Goal: Task Accomplishment & Management: Manage account settings

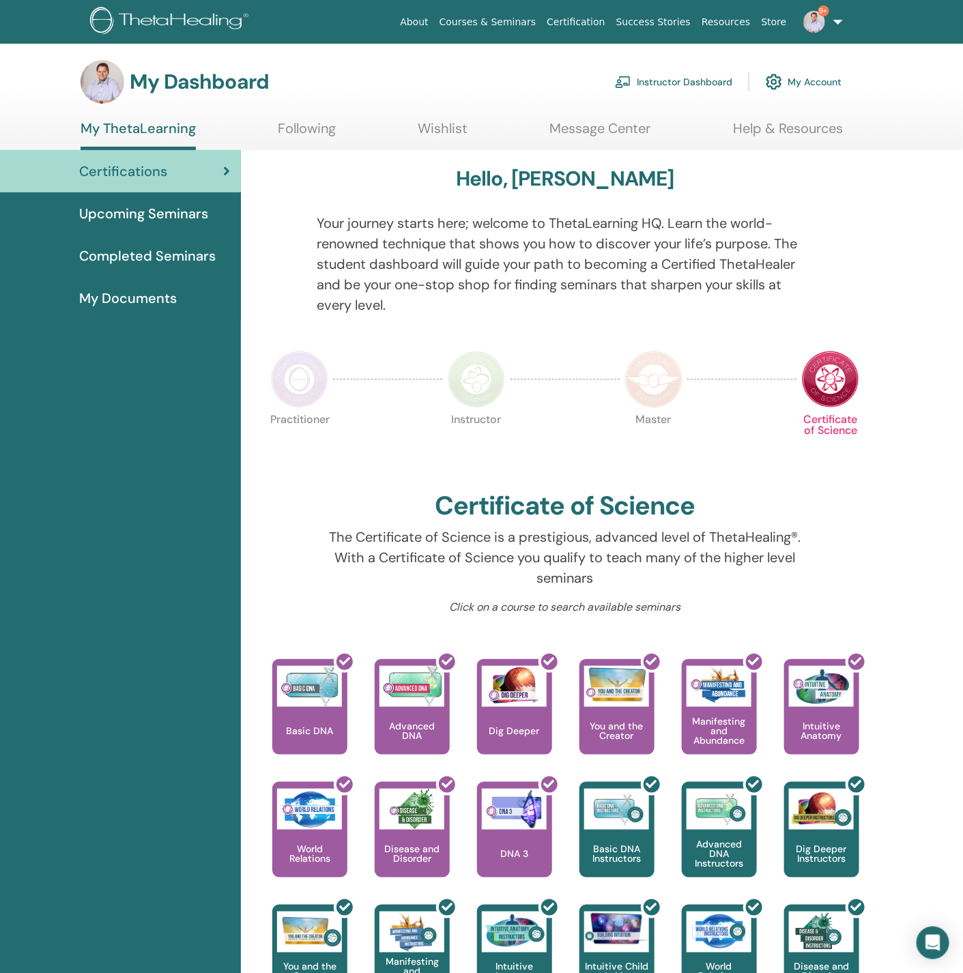
click at [696, 70] on link "Instructor Dashboard" at bounding box center [673, 82] width 117 height 30
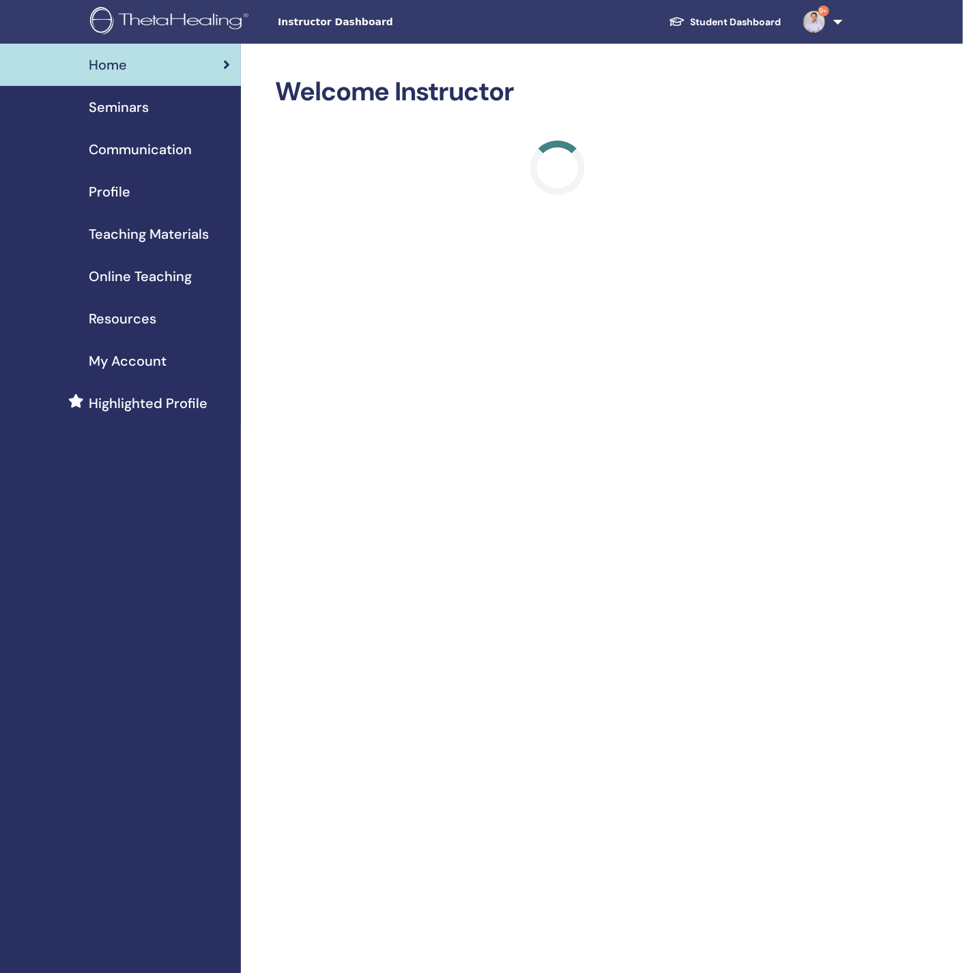
click at [158, 111] on div "Seminars" at bounding box center [120, 107] width 219 height 20
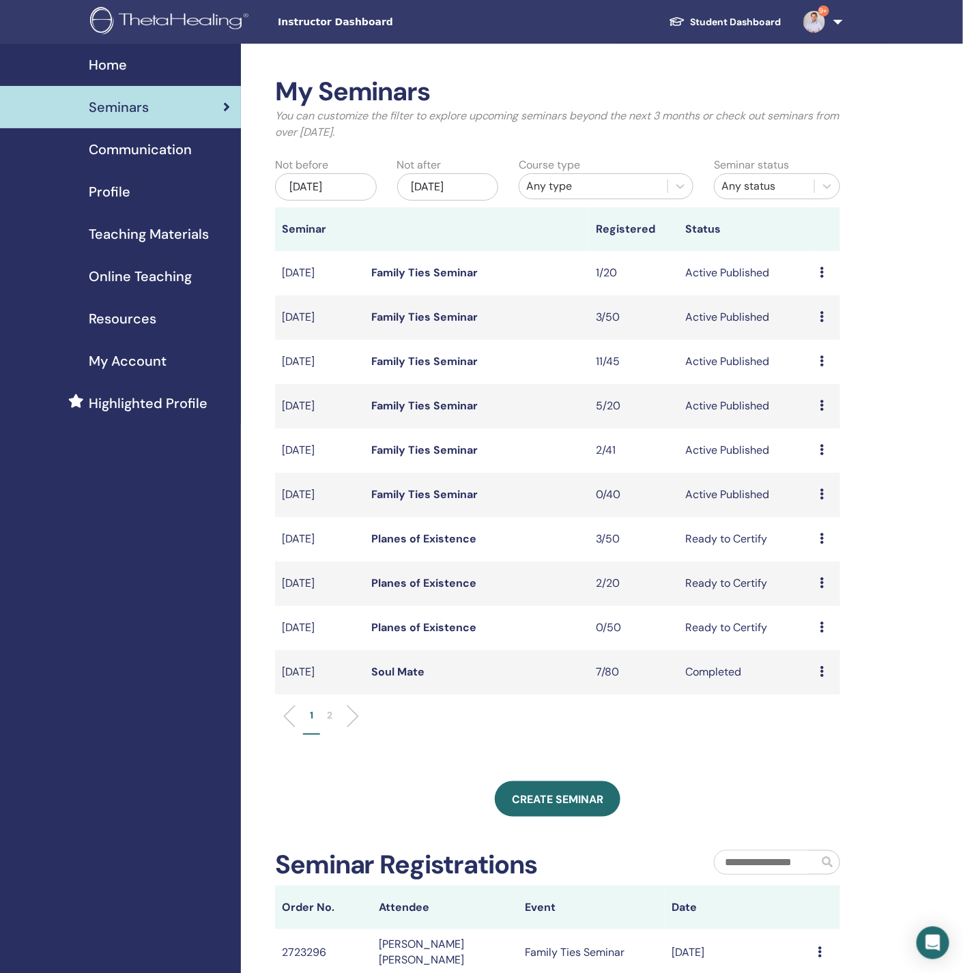
click at [418, 316] on link "Family Ties Seminar" at bounding box center [424, 317] width 106 height 14
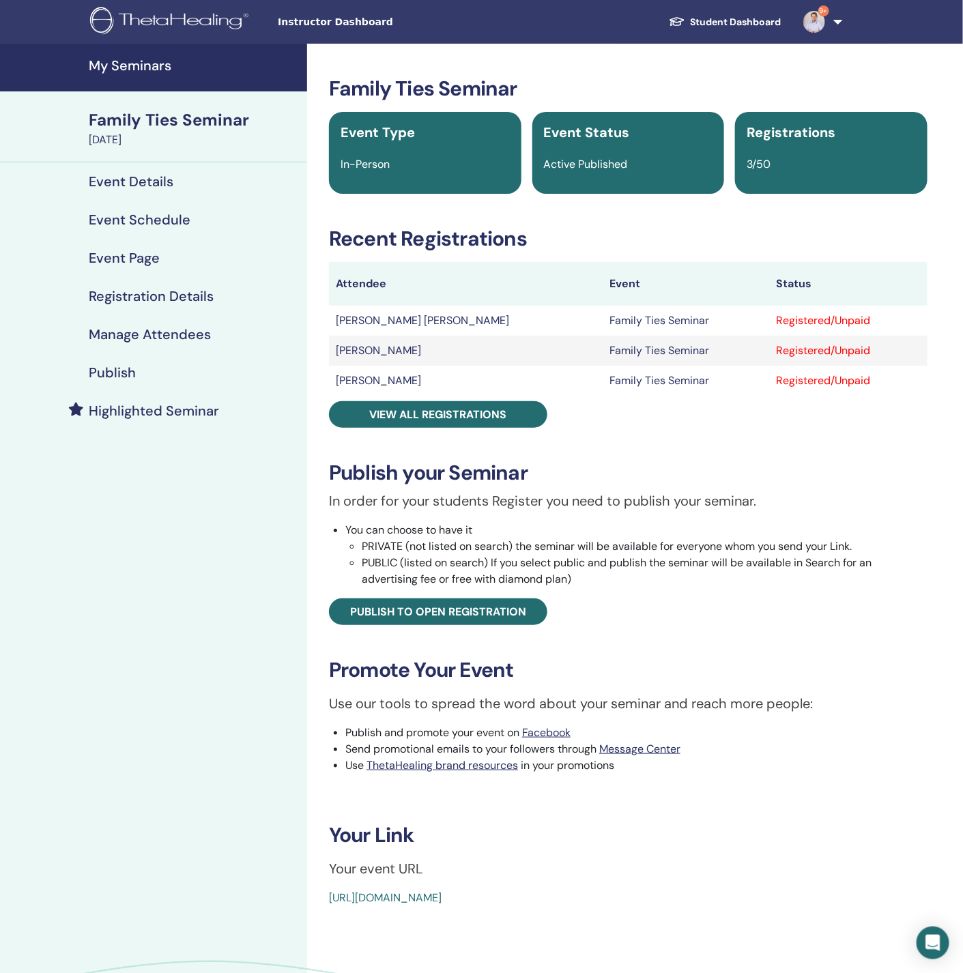
click at [130, 334] on h4 "Manage Attendees" at bounding box center [150, 334] width 122 height 16
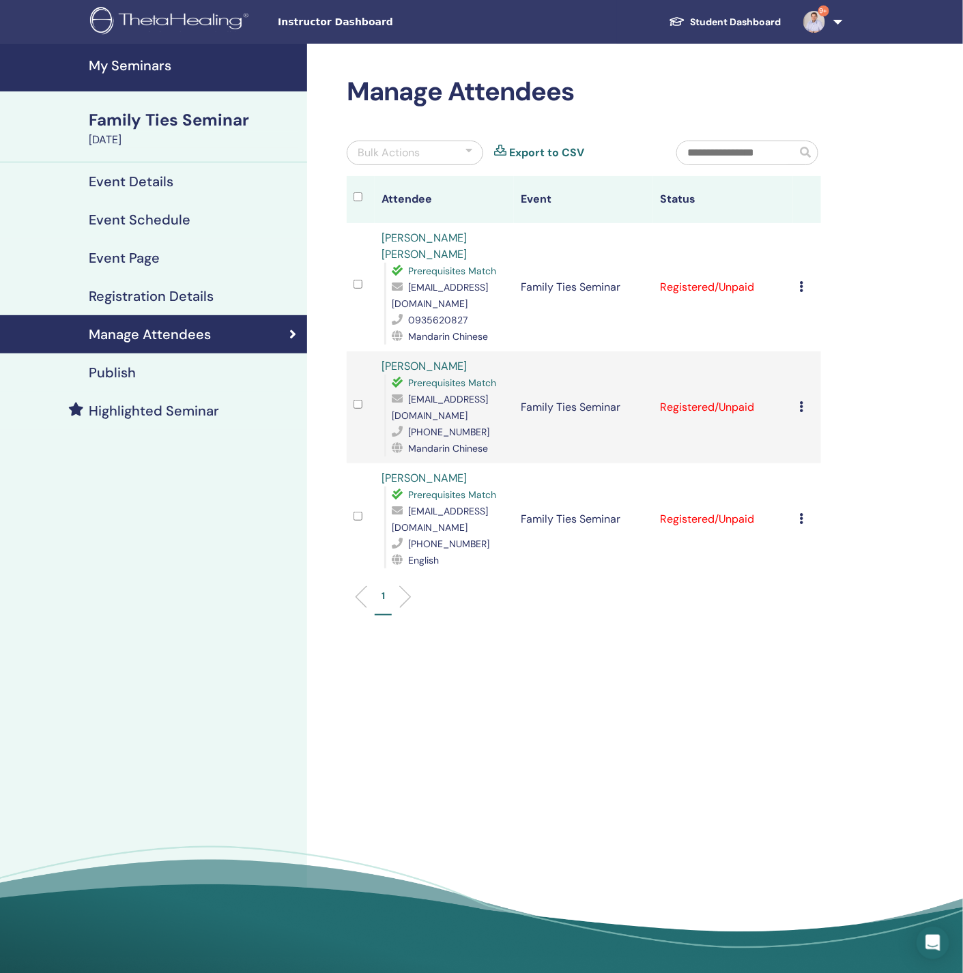
click at [802, 281] on icon at bounding box center [802, 286] width 4 height 11
click at [795, 416] on link "Download Certificate" at bounding box center [824, 416] width 106 height 14
click at [579, 606] on div "Manage Attendees Bulk Actions Export to CSV Attendee Event Status PENG BAO YING…" at bounding box center [628, 513] width 642 height 939
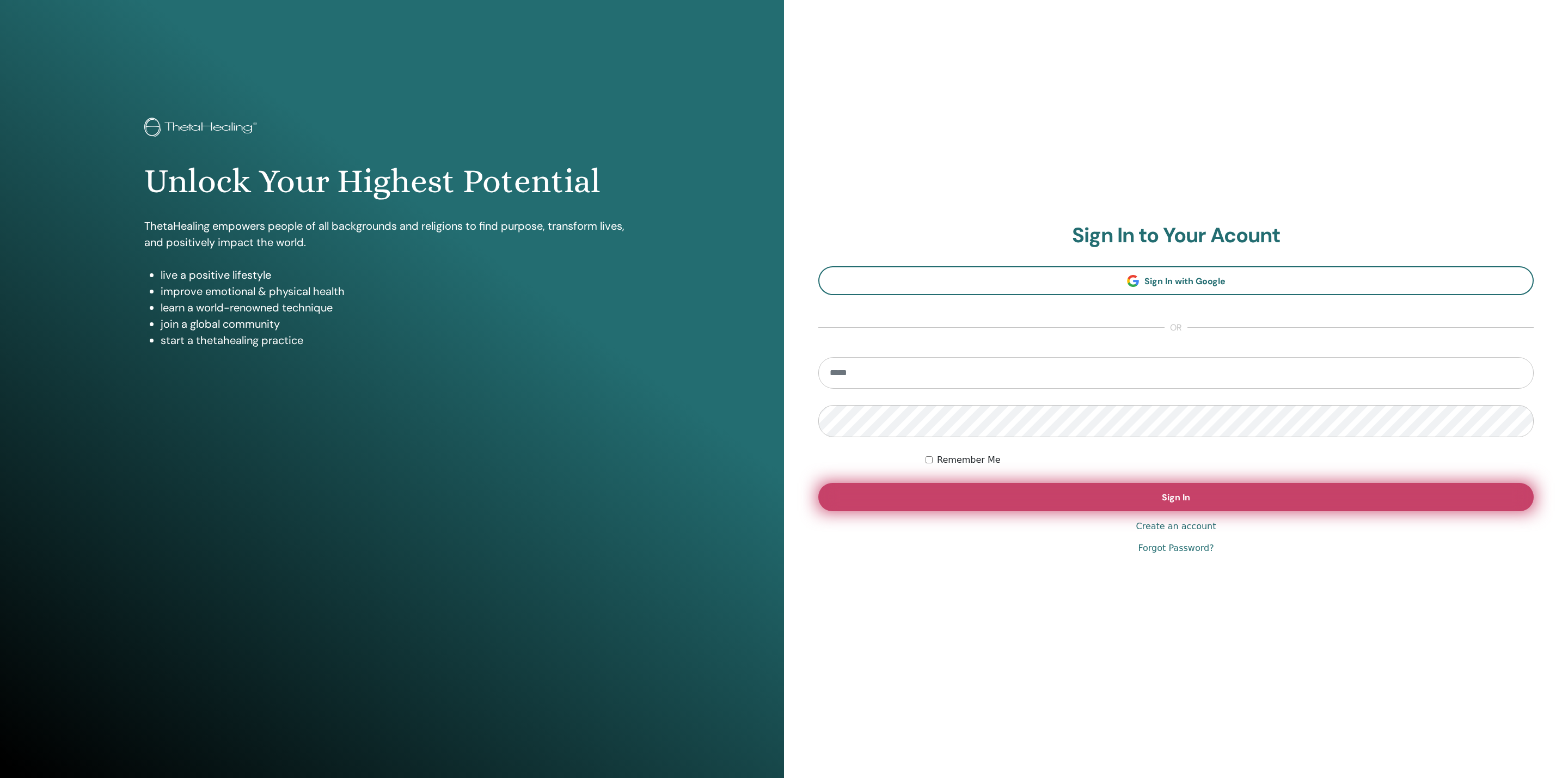
type input "**********"
click at [911, 497] on button "Sign In" at bounding box center [1175, 496] width 716 height 28
